Goal: Task Accomplishment & Management: Complete application form

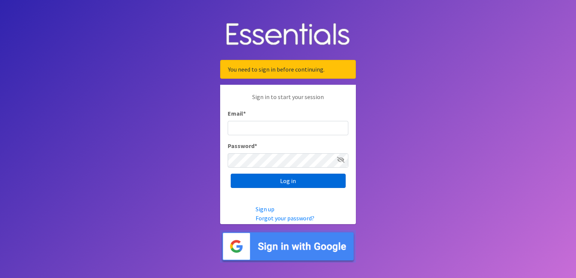
type input "[EMAIL_ADDRESS][DOMAIN_NAME]"
click at [294, 183] on input "Log in" at bounding box center [288, 181] width 115 height 14
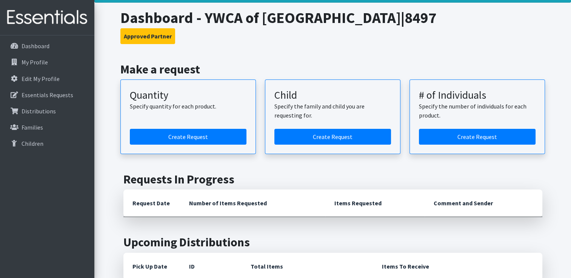
scroll to position [38, 0]
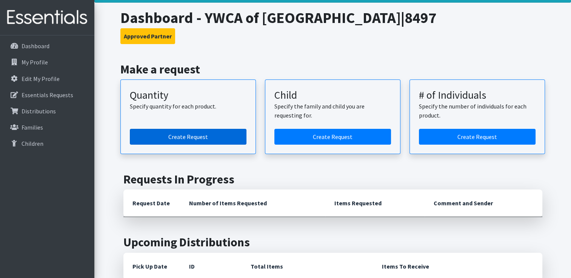
click at [204, 135] on link "Create Request" at bounding box center [188, 137] width 117 height 16
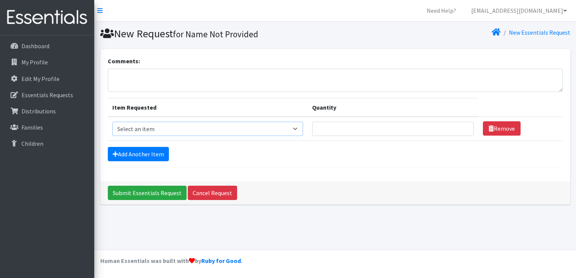
click at [299, 127] on select "Select an item Fly&Dry Potty Kit- 2T/3T Boy Fly&Dry Potty Kit- 2T/3T Girl Kids …" at bounding box center [207, 129] width 191 height 14
select select "11138"
click at [112, 122] on select "Select an item Fly&Dry Potty Kit- 2T/3T Boy Fly&Dry Potty Kit- 2T/3T Girl Kids …" at bounding box center [207, 129] width 191 height 14
click at [344, 127] on input "Quantity" at bounding box center [393, 129] width 162 height 14
type input "2"
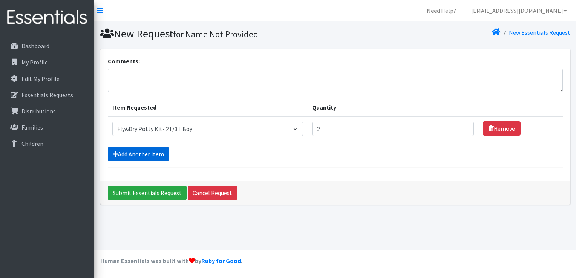
click at [158, 151] on link "Add Another Item" at bounding box center [138, 154] width 61 height 14
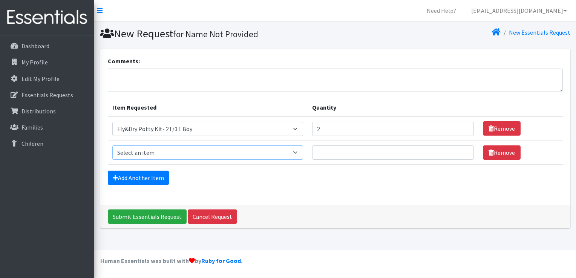
click at [163, 151] on select "Select an item Fly&Dry Potty Kit- 2T/3T Boy Fly&Dry Potty Kit- 2T/3T Girl Kids …" at bounding box center [207, 153] width 191 height 14
select select "11139"
click at [112, 146] on select "Select an item Fly&Dry Potty Kit- 2T/3T Boy Fly&Dry Potty Kit- 2T/3T Girl Kids …" at bounding box center [207, 153] width 191 height 14
click at [342, 152] on input "Quantity" at bounding box center [393, 153] width 162 height 14
type input "2"
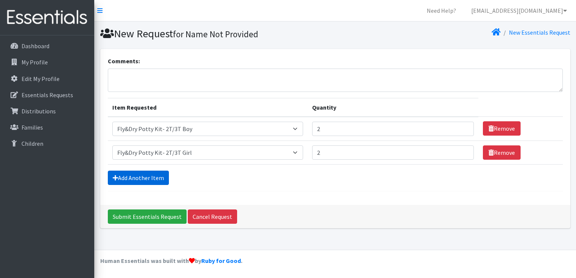
click at [137, 174] on link "Add Another Item" at bounding box center [138, 178] width 61 height 14
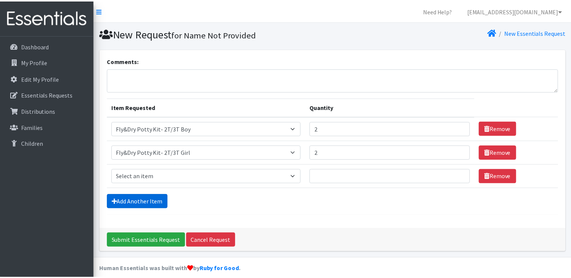
scroll to position [7, 0]
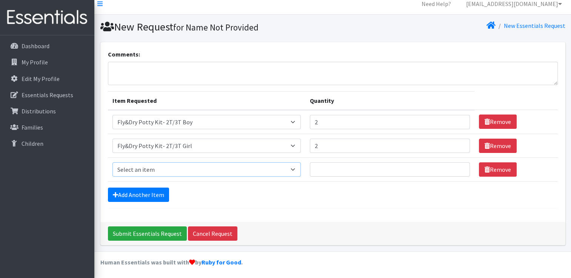
click at [162, 168] on select "Select an item Fly&Dry Potty Kit- 2T/3T Boy Fly&Dry Potty Kit- 2T/3T Girl Kids …" at bounding box center [206, 170] width 189 height 14
select select "1214"
click at [112, 163] on select "Select an item Fly&Dry Potty Kit- 2T/3T Boy Fly&Dry Potty Kit- 2T/3T Girl Kids …" at bounding box center [206, 170] width 189 height 14
click at [333, 169] on input "Quantity" at bounding box center [390, 170] width 160 height 14
type input "500"
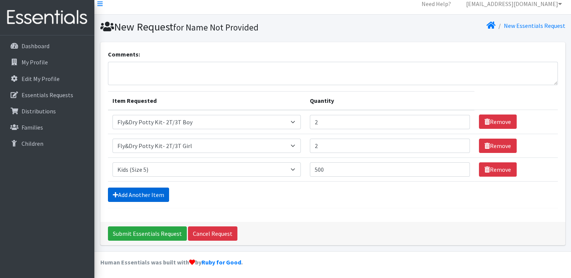
click at [128, 190] on link "Add Another Item" at bounding box center [138, 195] width 61 height 14
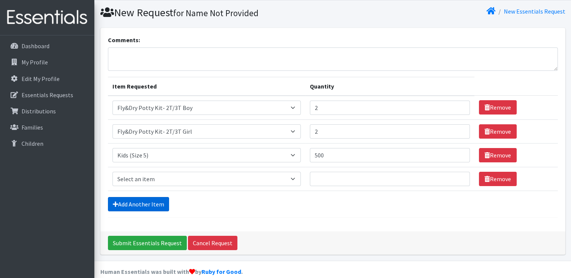
scroll to position [31, 0]
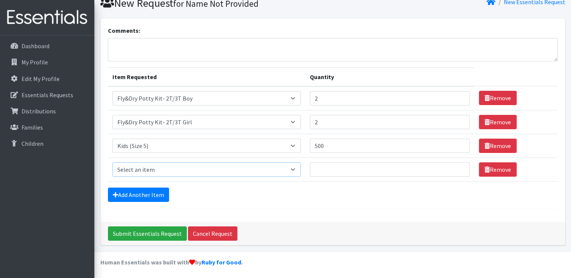
click at [164, 169] on select "Select an item Fly&Dry Potty Kit- 2T/3T Boy Fly&Dry Potty Kit- 2T/3T Girl Kids …" at bounding box center [206, 170] width 189 height 14
select select "1216"
click at [112, 163] on select "Select an item Fly&Dry Potty Kit- 2T/3T Boy Fly&Dry Potty Kit- 2T/3T Girl Kids …" at bounding box center [206, 170] width 189 height 14
click at [354, 169] on input "Quantity" at bounding box center [390, 170] width 160 height 14
type input "500"
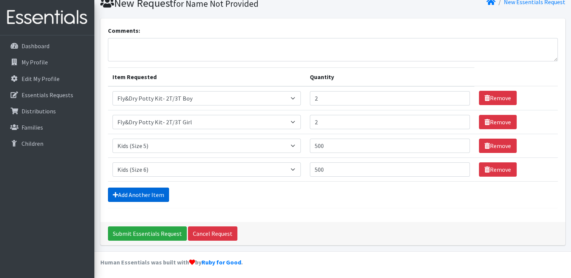
click at [147, 195] on link "Add Another Item" at bounding box center [138, 195] width 61 height 14
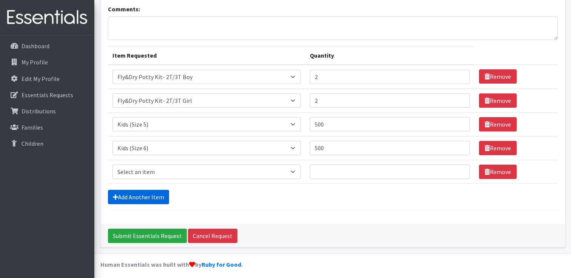
scroll to position [54, 0]
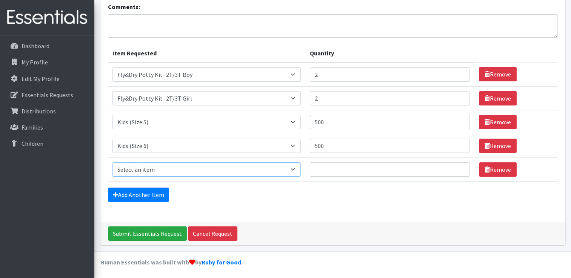
click at [244, 164] on select "Select an item Fly&Dry Potty Kit- 2T/3T Boy Fly&Dry Potty Kit- 2T/3T Girl Kids …" at bounding box center [206, 170] width 189 height 14
select select "1411"
click at [112, 163] on select "Select an item Fly&Dry Potty Kit- 2T/3T Boy Fly&Dry Potty Kit- 2T/3T Girl Kids …" at bounding box center [206, 170] width 189 height 14
click at [344, 168] on input "Quantity" at bounding box center [390, 170] width 160 height 14
click at [292, 169] on select "Select an item Fly&Dry Potty Kit- 2T/3T Boy Fly&Dry Potty Kit- 2T/3T Girl Kids …" at bounding box center [206, 170] width 189 height 14
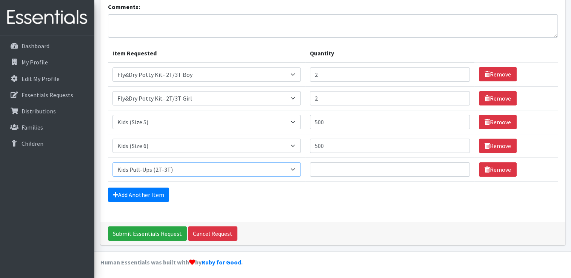
click at [112, 163] on select "Select an item Fly&Dry Potty Kit- 2T/3T Boy Fly&Dry Potty Kit- 2T/3T Girl Kids …" at bounding box center [206, 170] width 189 height 14
click at [379, 170] on input "Quantity" at bounding box center [390, 170] width 160 height 14
type input "400"
click at [162, 192] on link "Add Another Item" at bounding box center [138, 195] width 61 height 14
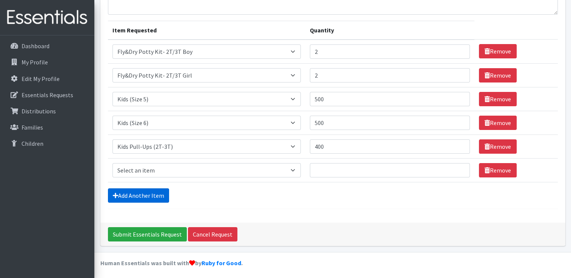
scroll to position [78, 0]
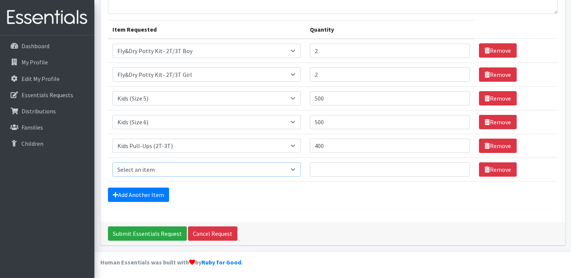
click at [269, 169] on select "Select an item Fly&Dry Potty Kit- 2T/3T Boy Fly&Dry Potty Kit- 2T/3T Girl Kids …" at bounding box center [206, 170] width 189 height 14
select select "4017"
click at [112, 163] on select "Select an item Fly&Dry Potty Kit- 2T/3T Boy Fly&Dry Potty Kit- 2T/3T Girl Kids …" at bounding box center [206, 170] width 189 height 14
click at [377, 168] on input "Quantity" at bounding box center [390, 170] width 160 height 14
type input "1"
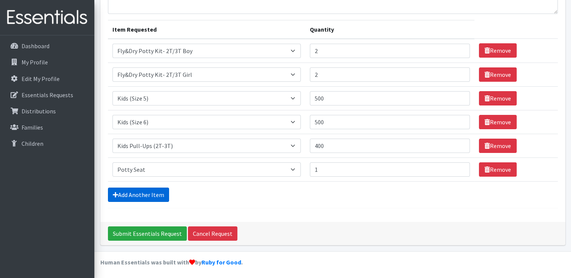
click at [140, 192] on link "Add Another Item" at bounding box center [138, 195] width 61 height 14
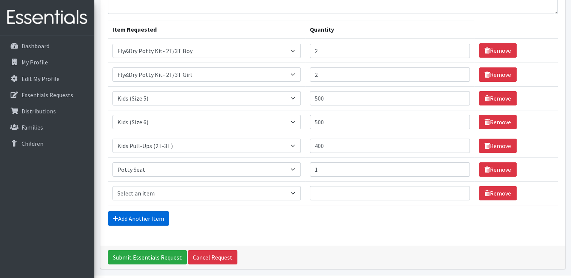
scroll to position [101, 0]
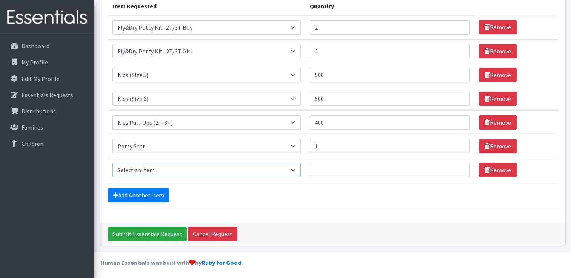
click at [166, 169] on select "Select an item Fly&Dry Potty Kit- 2T/3T Boy Fly&Dry Potty Kit- 2T/3T Girl Kids …" at bounding box center [206, 170] width 189 height 14
select select "15511"
click at [112, 163] on select "Select an item Fly&Dry Potty Kit- 2T/3T Boy Fly&Dry Potty Kit- 2T/3T Girl Kids …" at bounding box center [206, 170] width 189 height 14
click at [346, 171] on input "Quantity" at bounding box center [390, 170] width 160 height 14
type input "5"
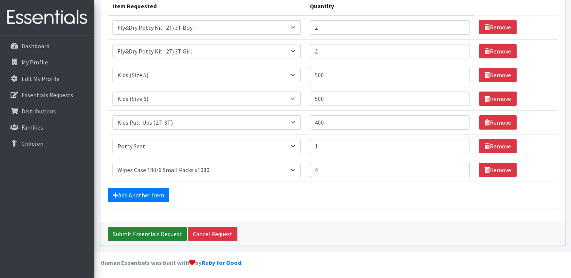
type input "4"
click at [143, 230] on input "Submit Essentials Request" at bounding box center [147, 234] width 79 height 14
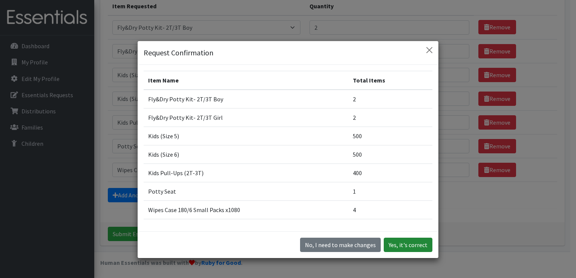
click at [408, 243] on button "Yes, it's correct" at bounding box center [408, 245] width 49 height 14
